Goal: Task Accomplishment & Management: Complete application form

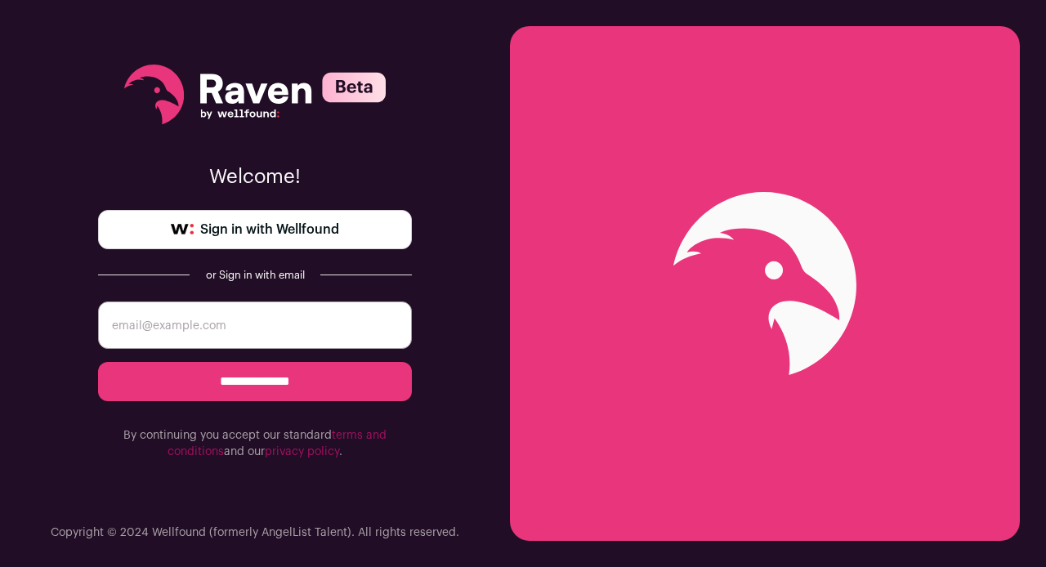
type input "[EMAIL_ADDRESS][DOMAIN_NAME]"
click at [304, 229] on span "Sign in with Wellfound" at bounding box center [269, 230] width 139 height 20
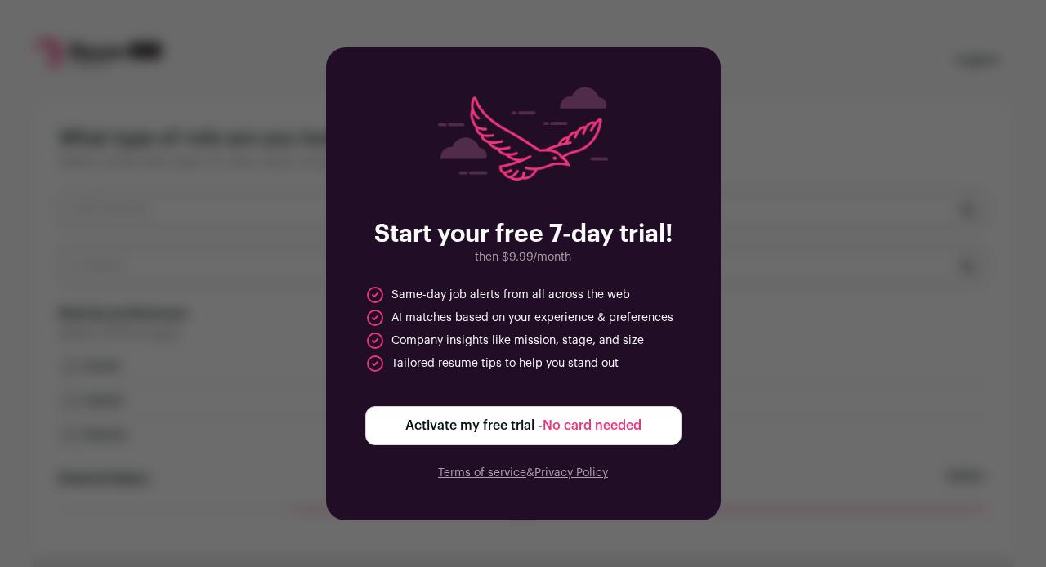
click at [783, 285] on div "Start your free 7-day trial! then $9.99/month Same-day job alerts from all acro…" at bounding box center [523, 283] width 1046 height 567
click at [744, 438] on div "Start your free 7-day trial! then $9.99/month Same-day job alerts from all acro…" at bounding box center [523, 283] width 1046 height 567
click at [786, 361] on div "Start your free 7-day trial! then $9.99/month Same-day job alerts from all acro…" at bounding box center [523, 283] width 1046 height 567
